Goal: Information Seeking & Learning: Learn about a topic

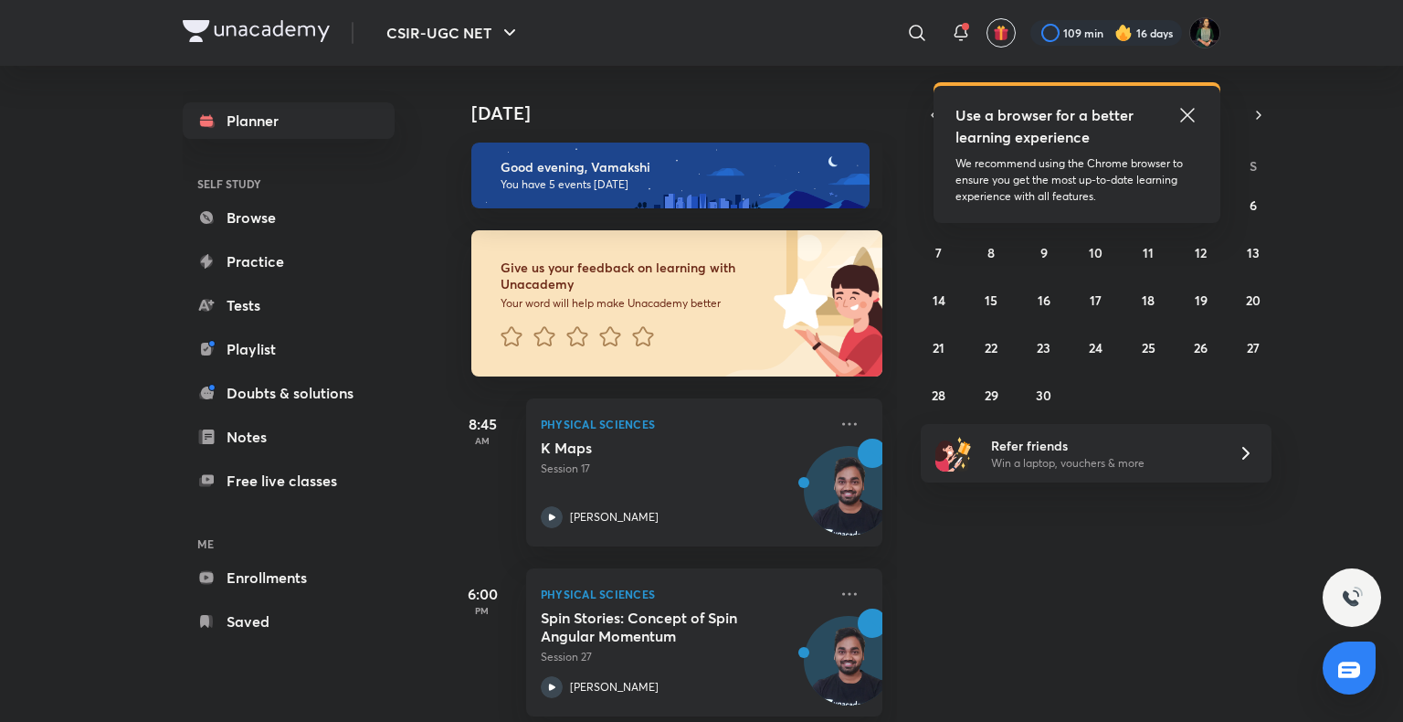
click at [1187, 113] on icon at bounding box center [1187, 115] width 14 height 14
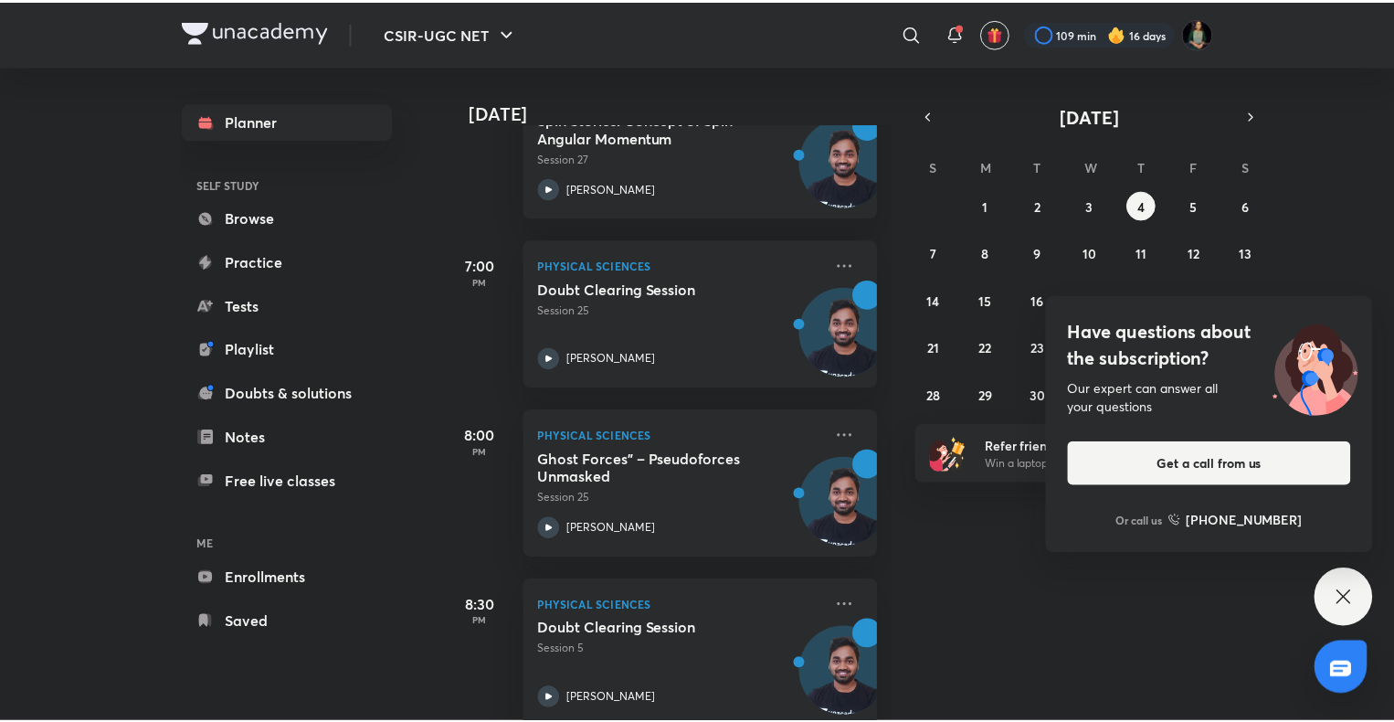
scroll to position [532, 0]
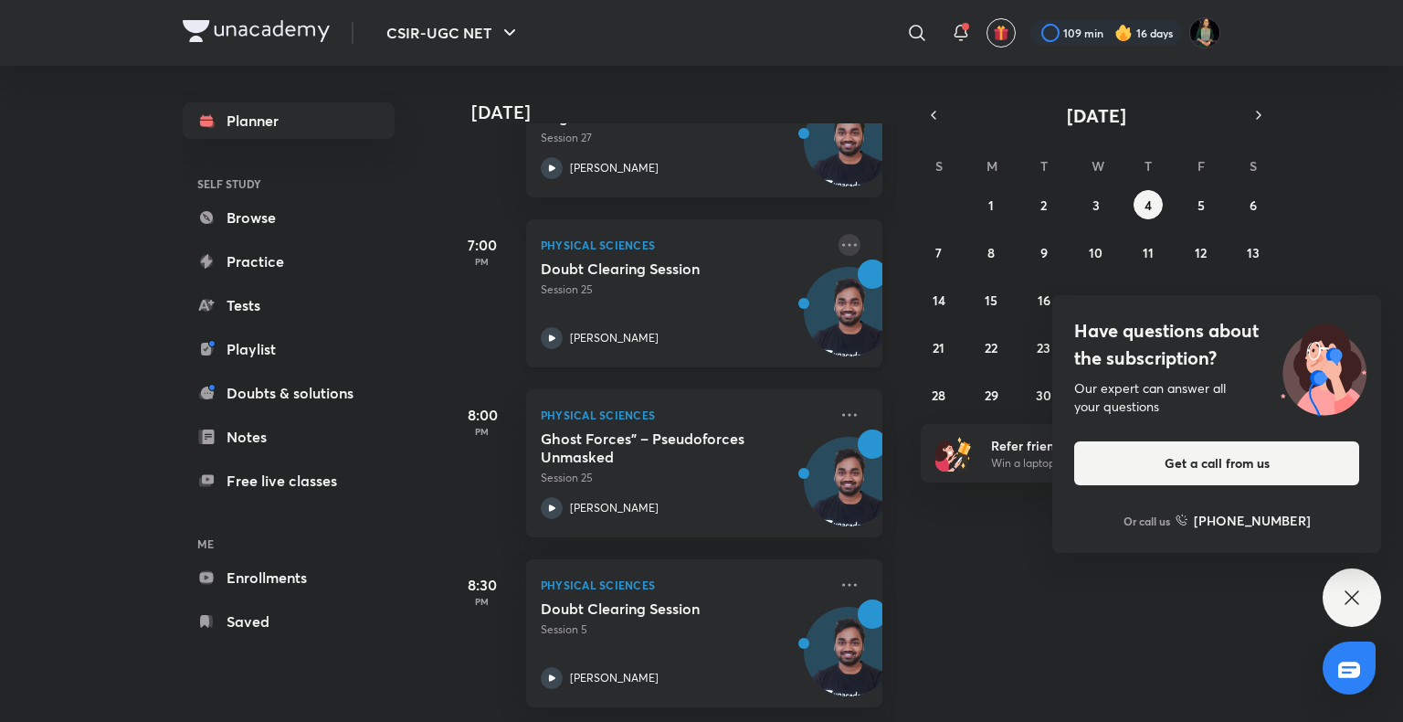
click at [838, 234] on icon at bounding box center [849, 245] width 22 height 22
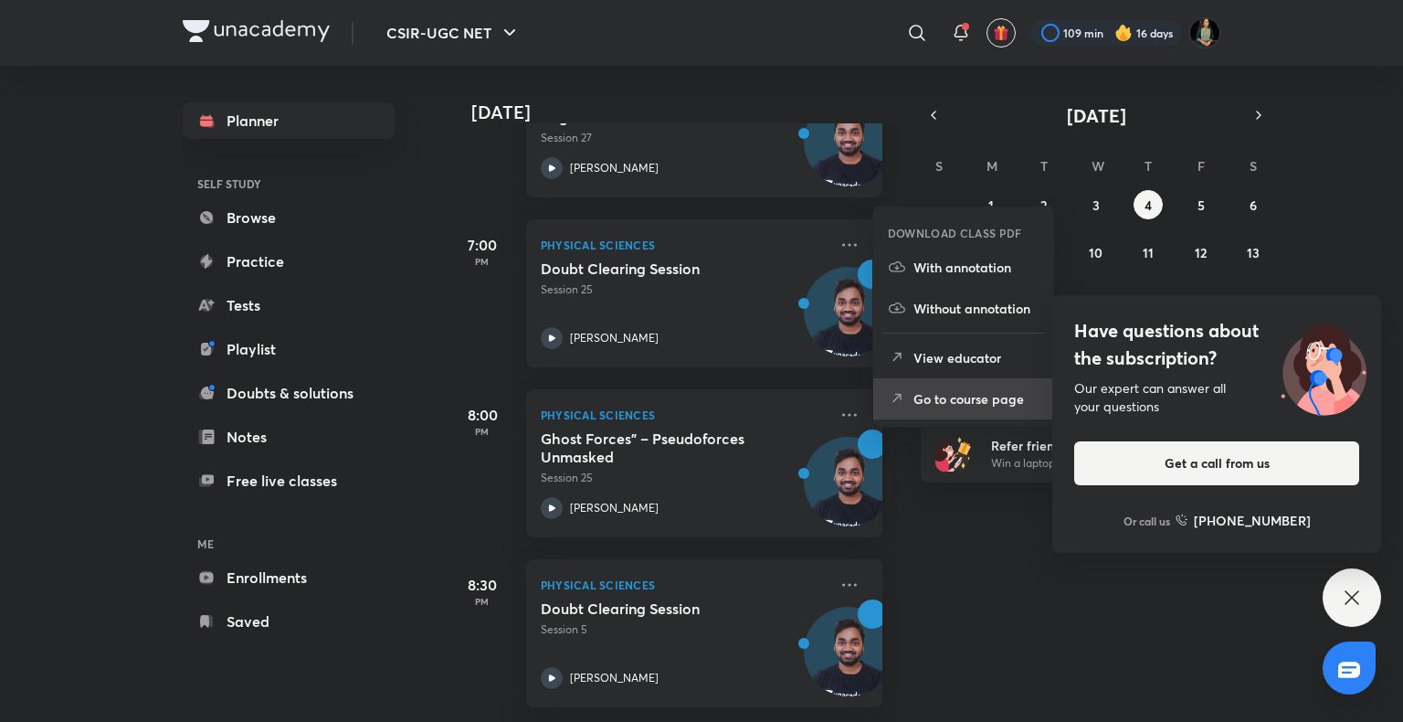
click at [901, 389] on icon at bounding box center [897, 398] width 18 height 18
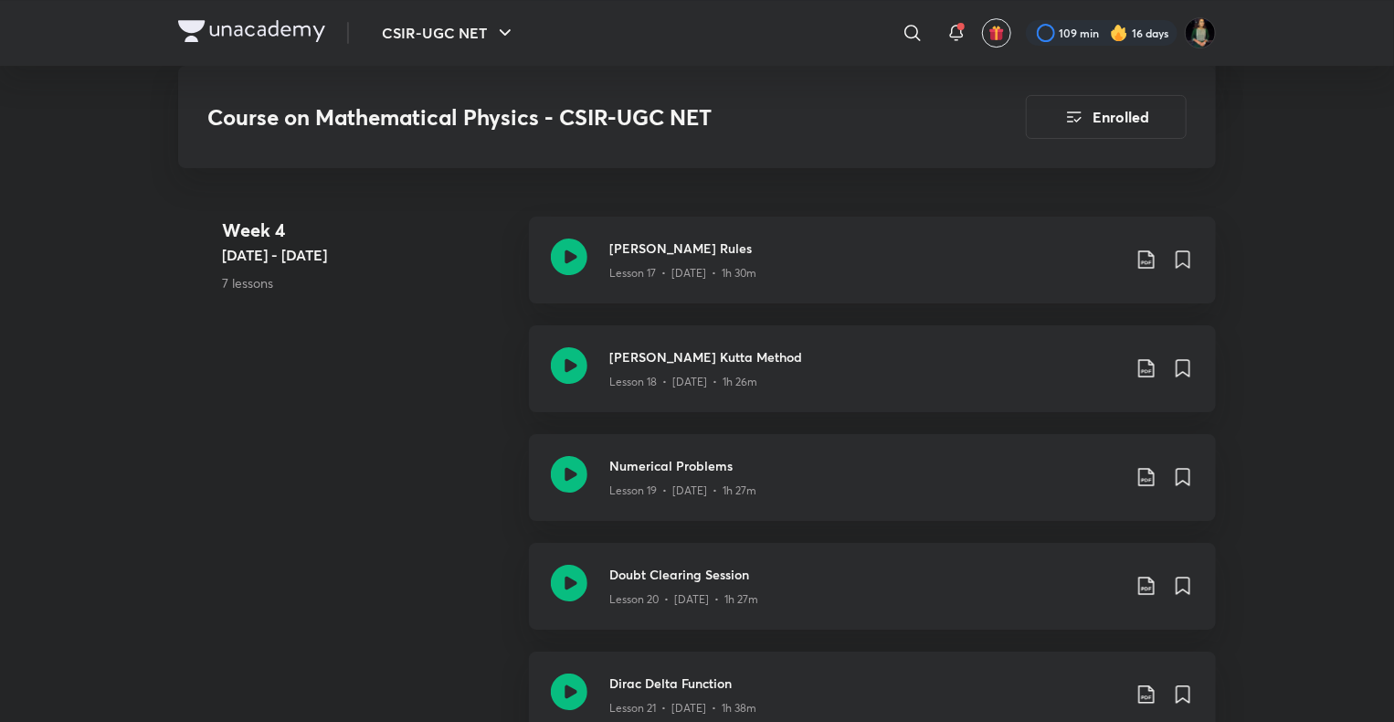
scroll to position [3305, 0]
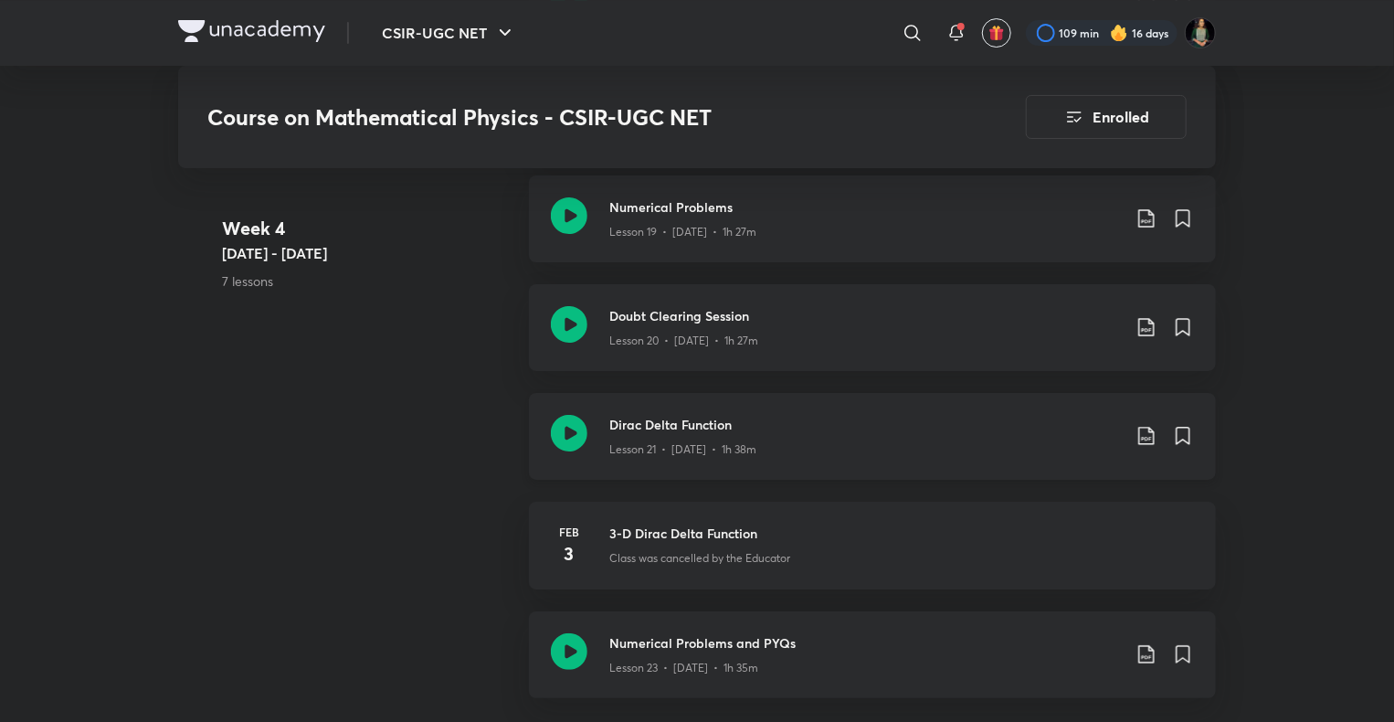
click at [837, 458] on div "Lesson 21 • [DATE] • 1h 38m" at bounding box center [864, 446] width 511 height 24
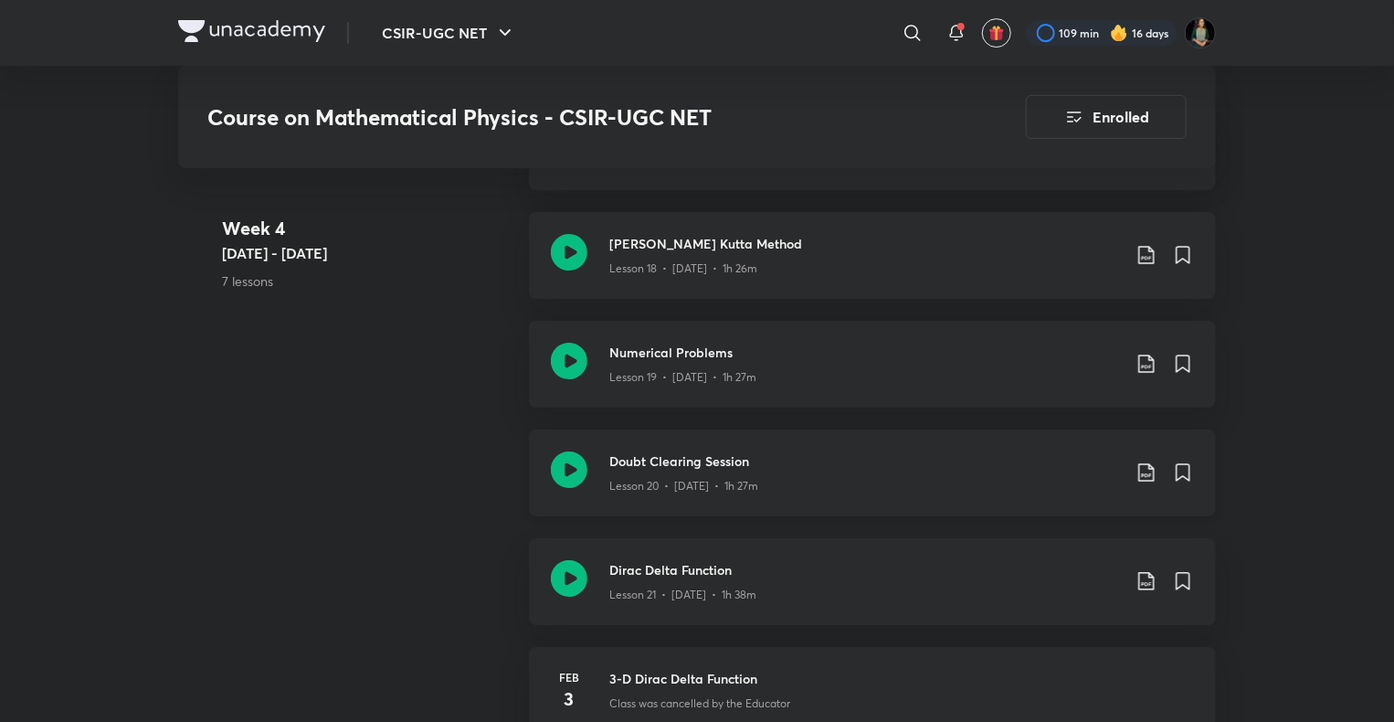
click at [621, 470] on h3 "Doubt Clearing Session" at bounding box center [864, 460] width 511 height 19
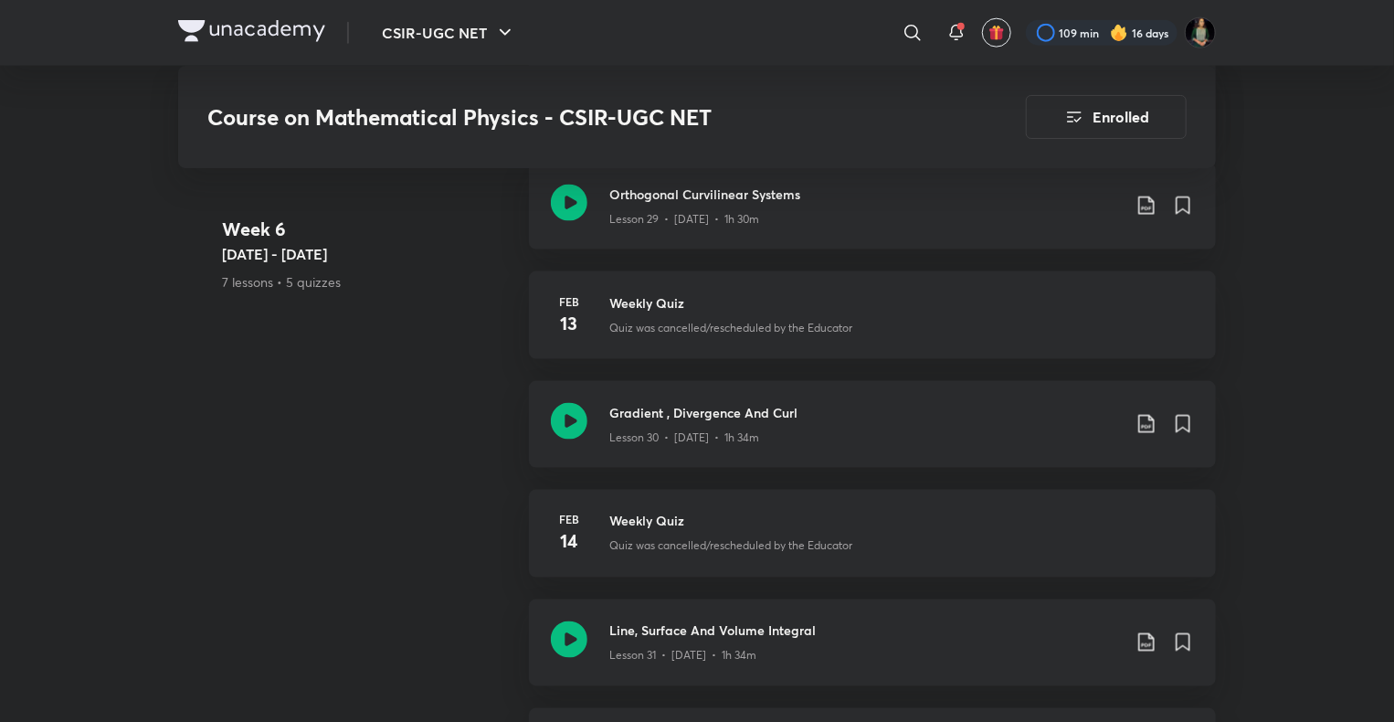
scroll to position [4806, 0]
